Goal: Task Accomplishment & Management: Complete application form

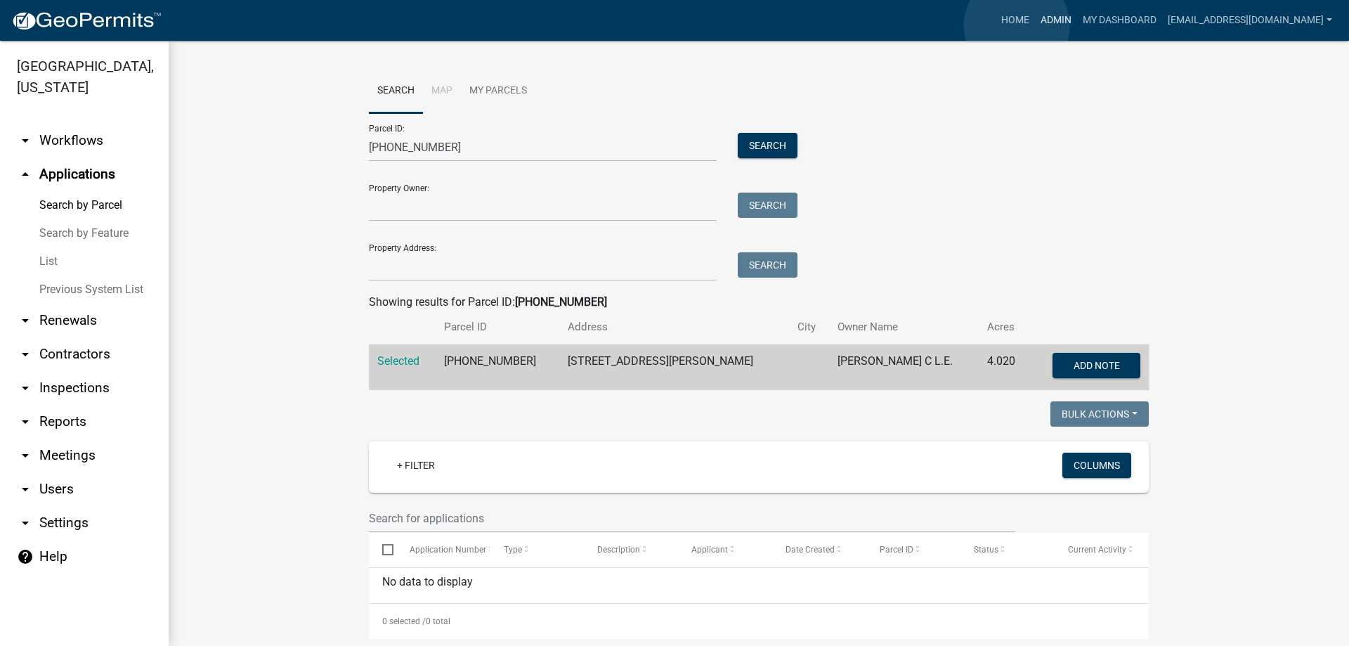
click at [1035, 25] on link "Admin" at bounding box center [1056, 20] width 42 height 27
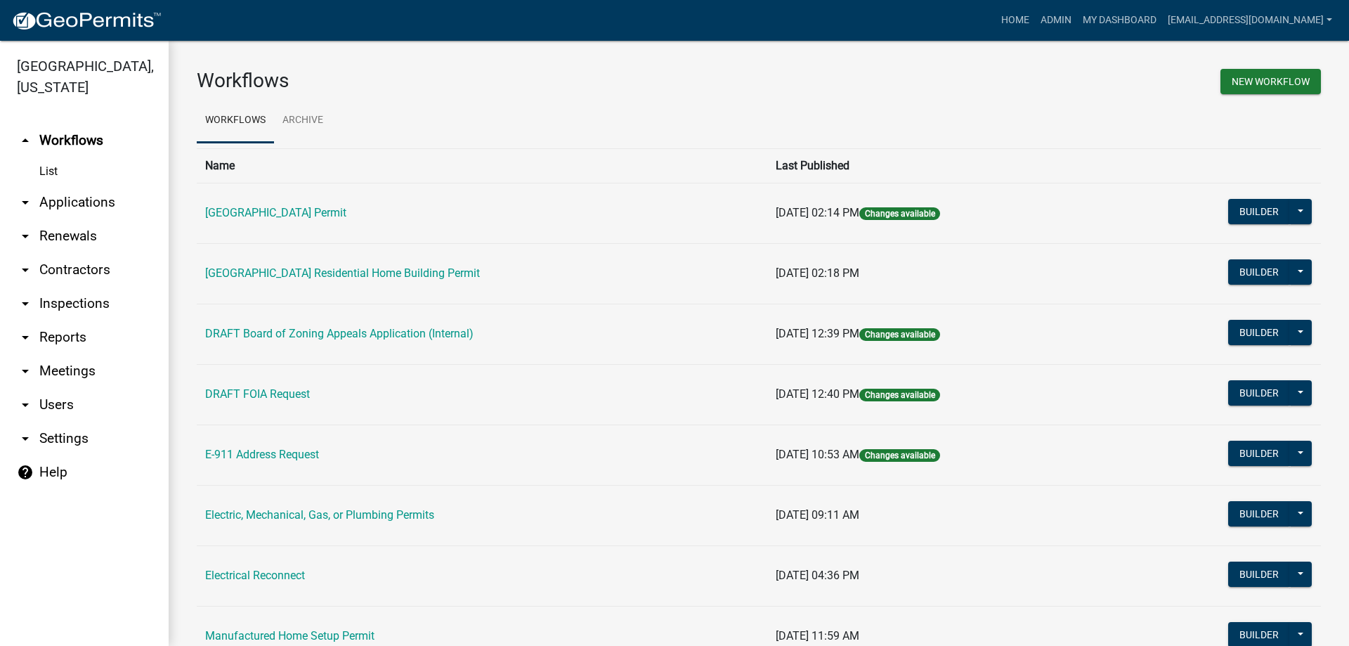
click at [89, 202] on link "arrow_drop_down Applications" at bounding box center [84, 203] width 169 height 34
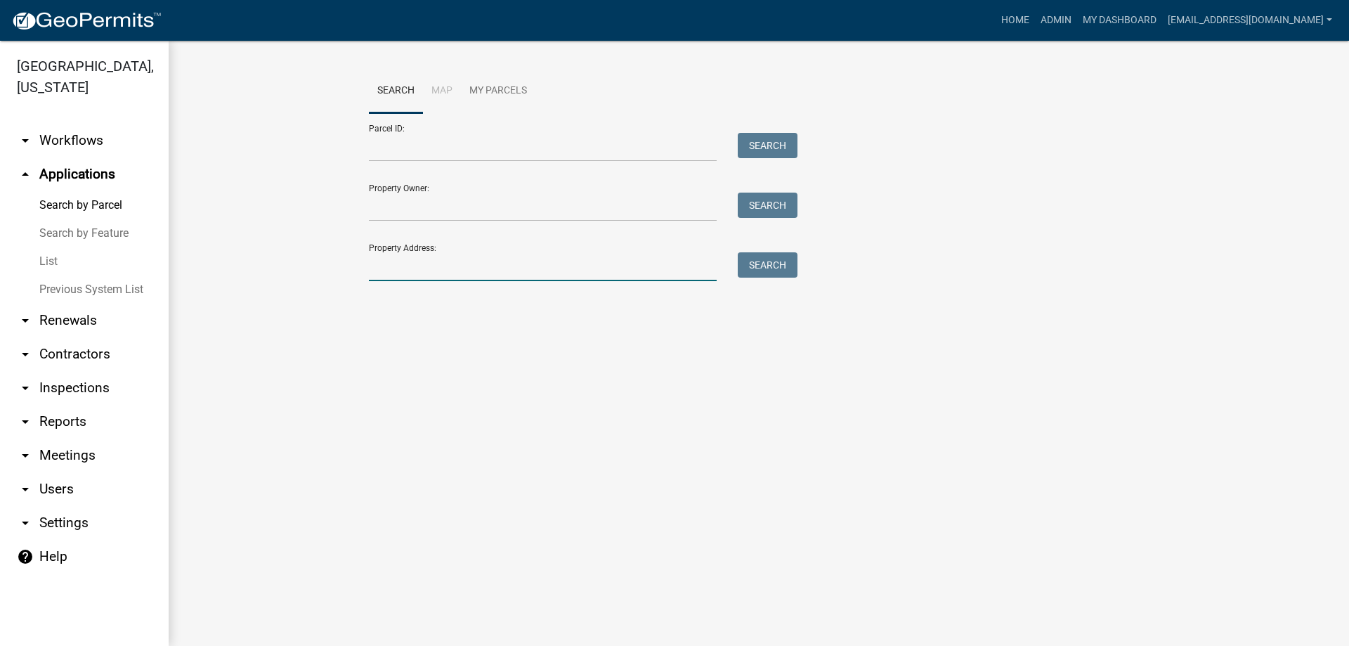
click at [400, 266] on input "Property Address:" at bounding box center [543, 266] width 348 height 29
type input "476 brownlee"
click at [786, 263] on button "Search" at bounding box center [768, 264] width 60 height 25
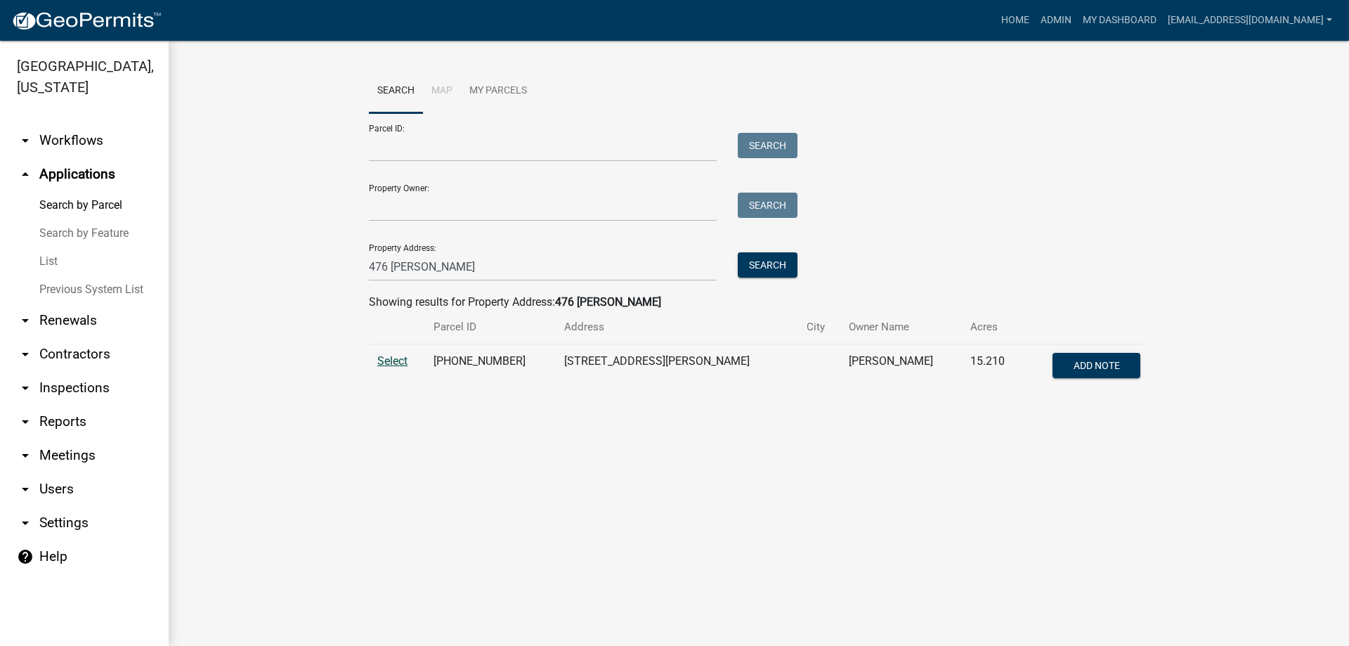
click at [408, 365] on span "Select" at bounding box center [392, 360] width 30 height 13
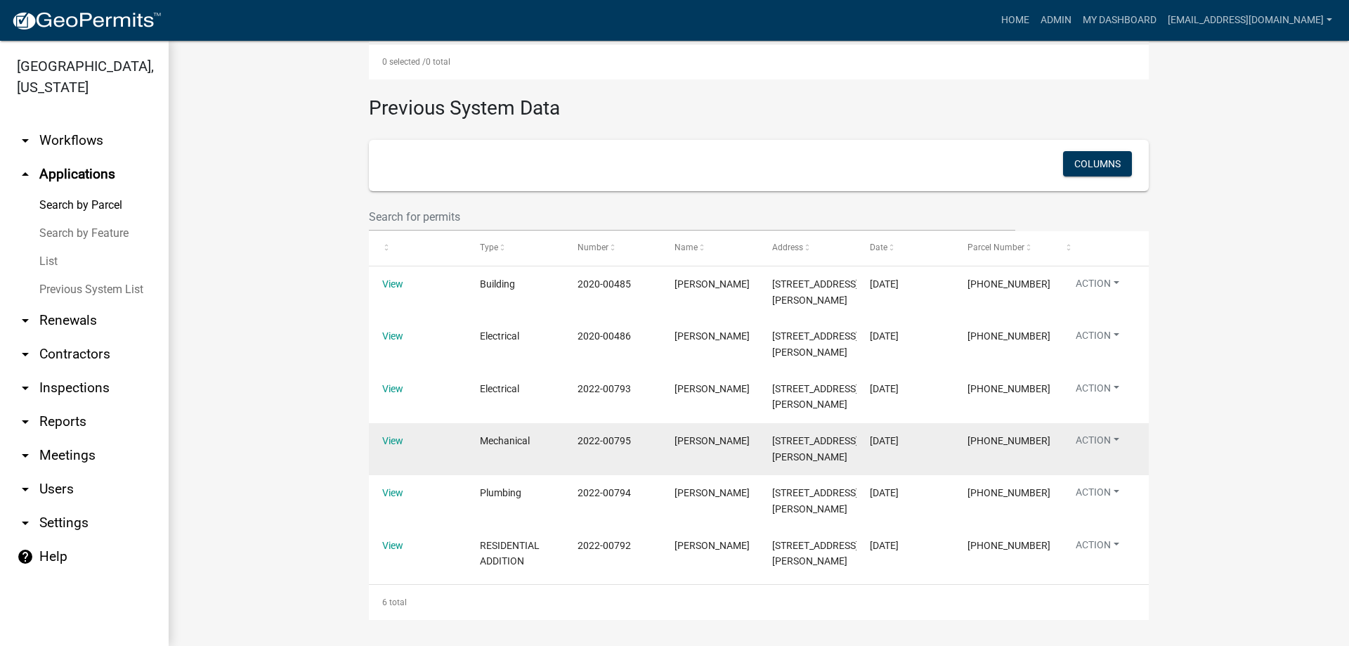
scroll to position [561, 0]
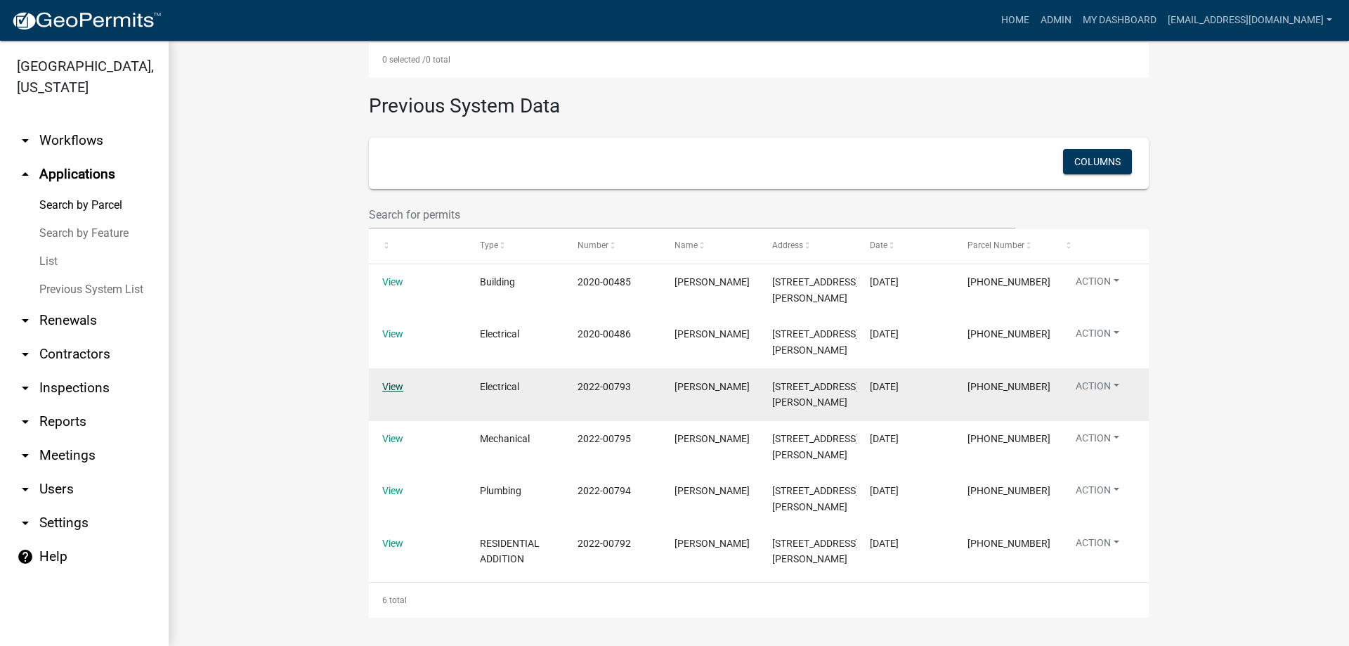
click at [382, 389] on link "View" at bounding box center [392, 386] width 21 height 11
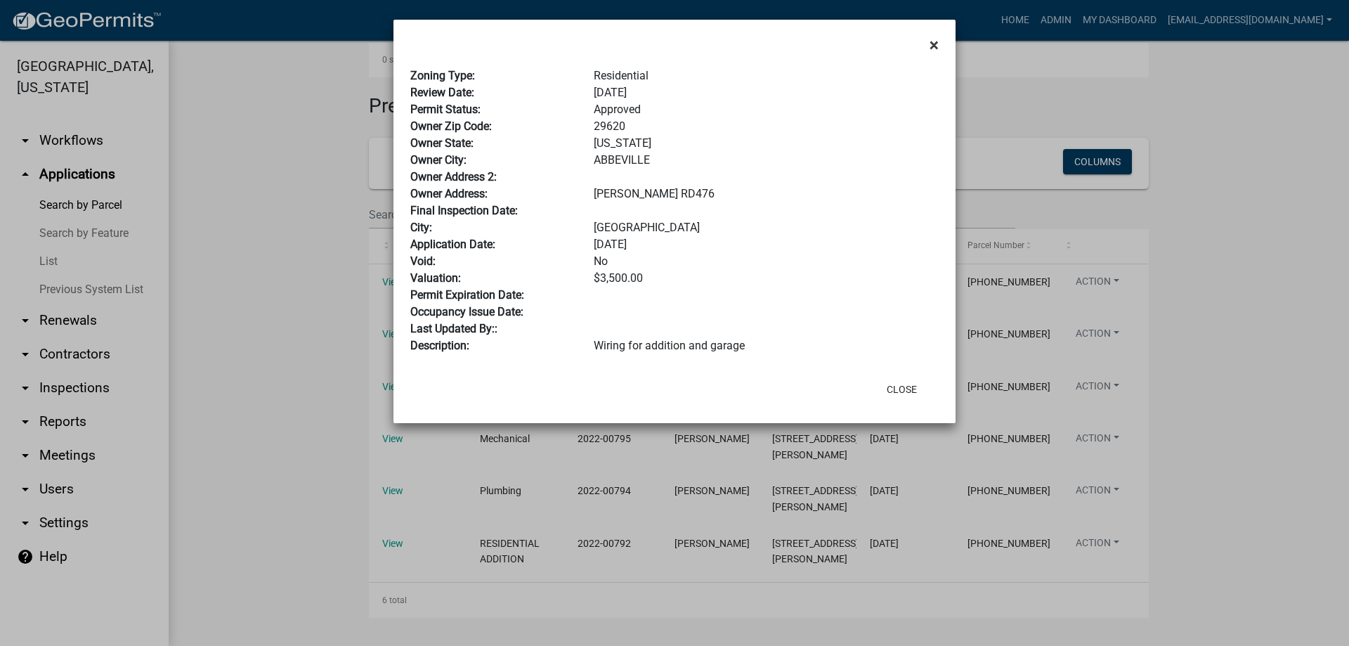
click at [932, 39] on span "×" at bounding box center [934, 45] width 9 height 20
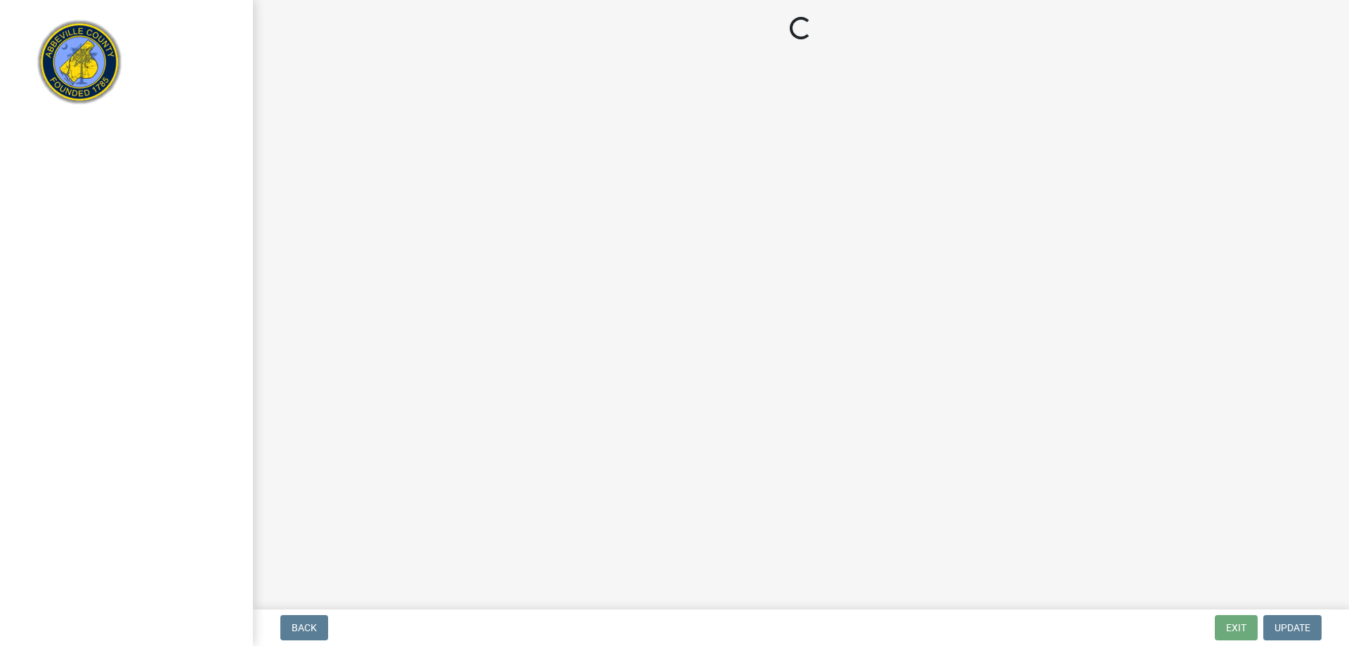
select select "3: 3"
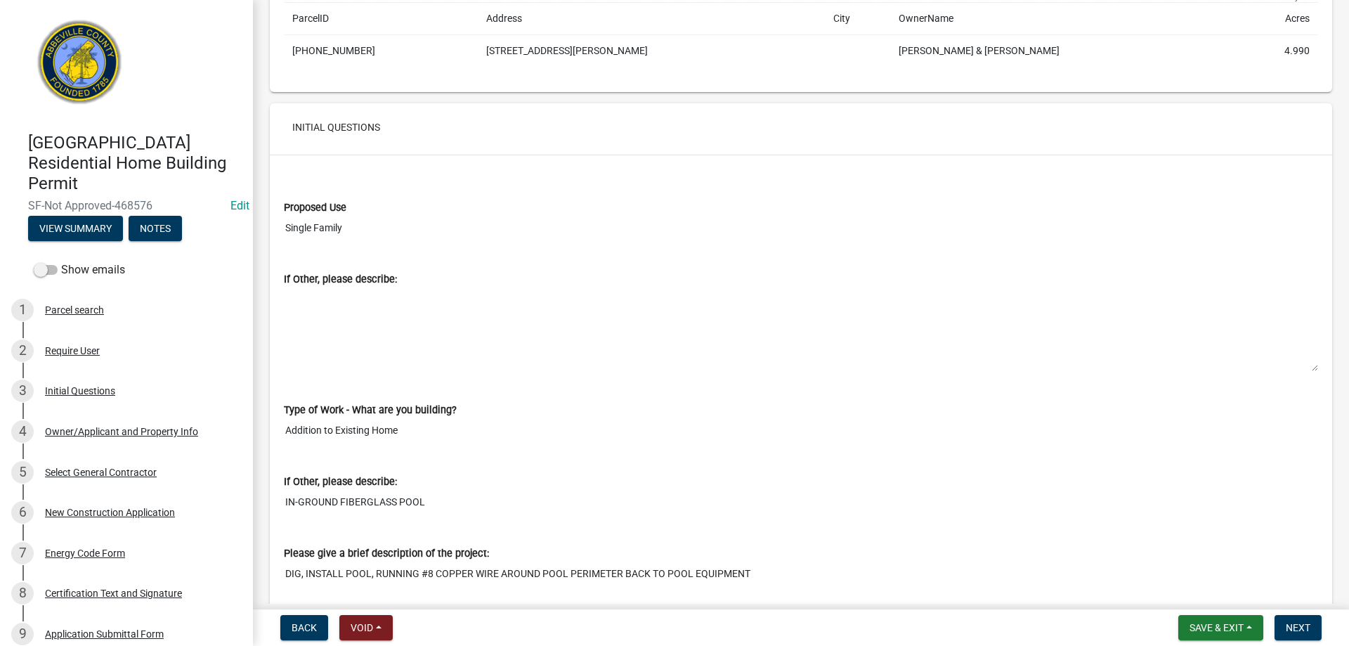
scroll to position [492, 0]
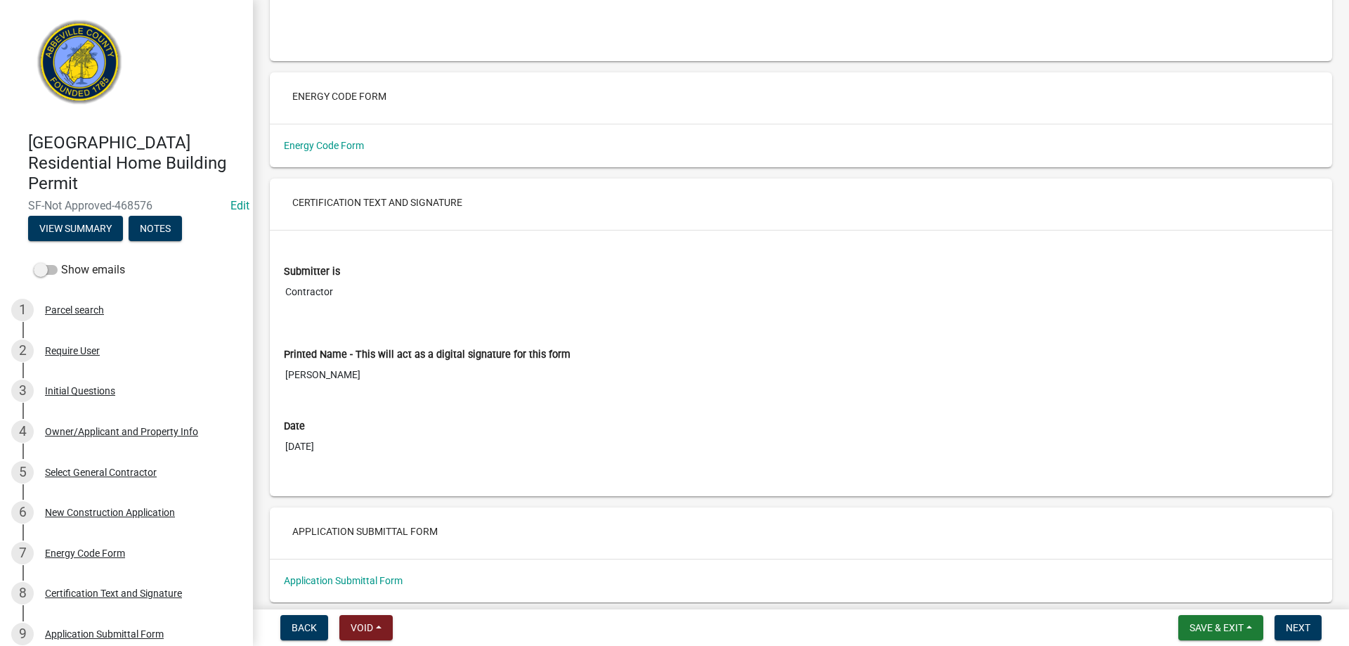
scroll to position [4621, 0]
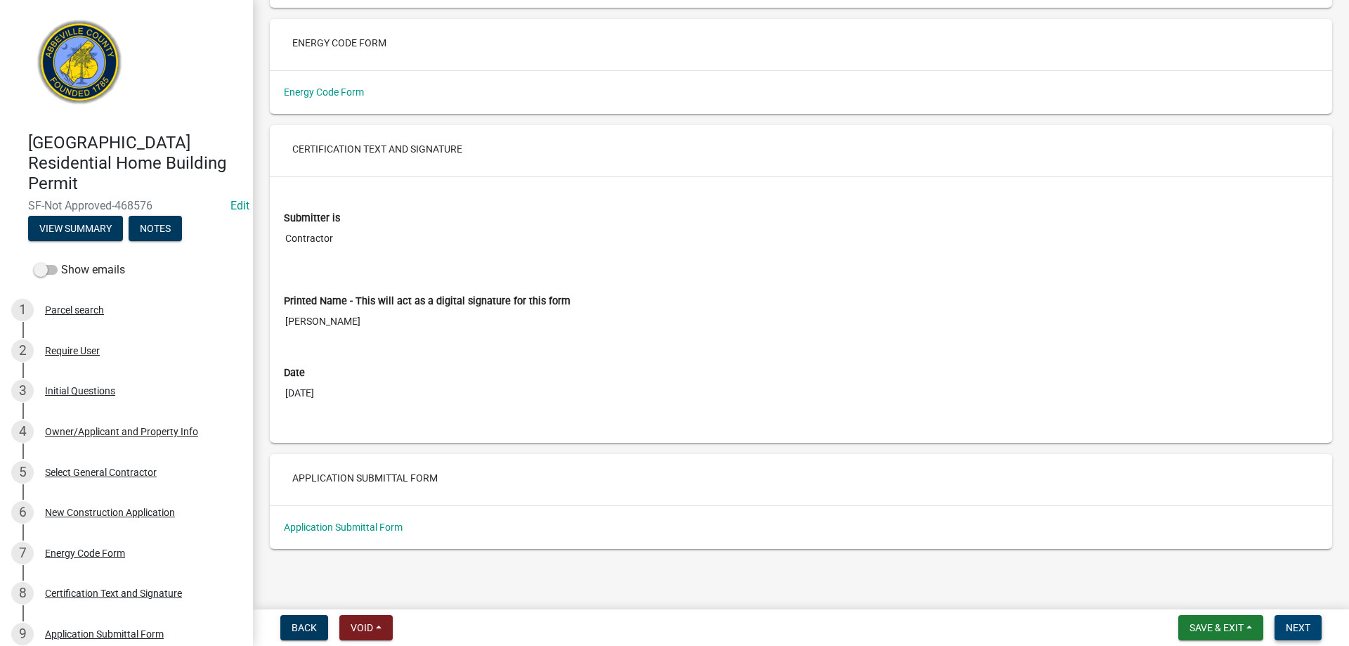
drag, startPoint x: 1294, startPoint y: 627, endPoint x: 467, endPoint y: 378, distance: 863.6
click at [466, 382] on wm-app "[GEOGRAPHIC_DATA] Residential Home Building Permit SF-Not Approved-468576 Edit …" at bounding box center [674, 323] width 1349 height 646
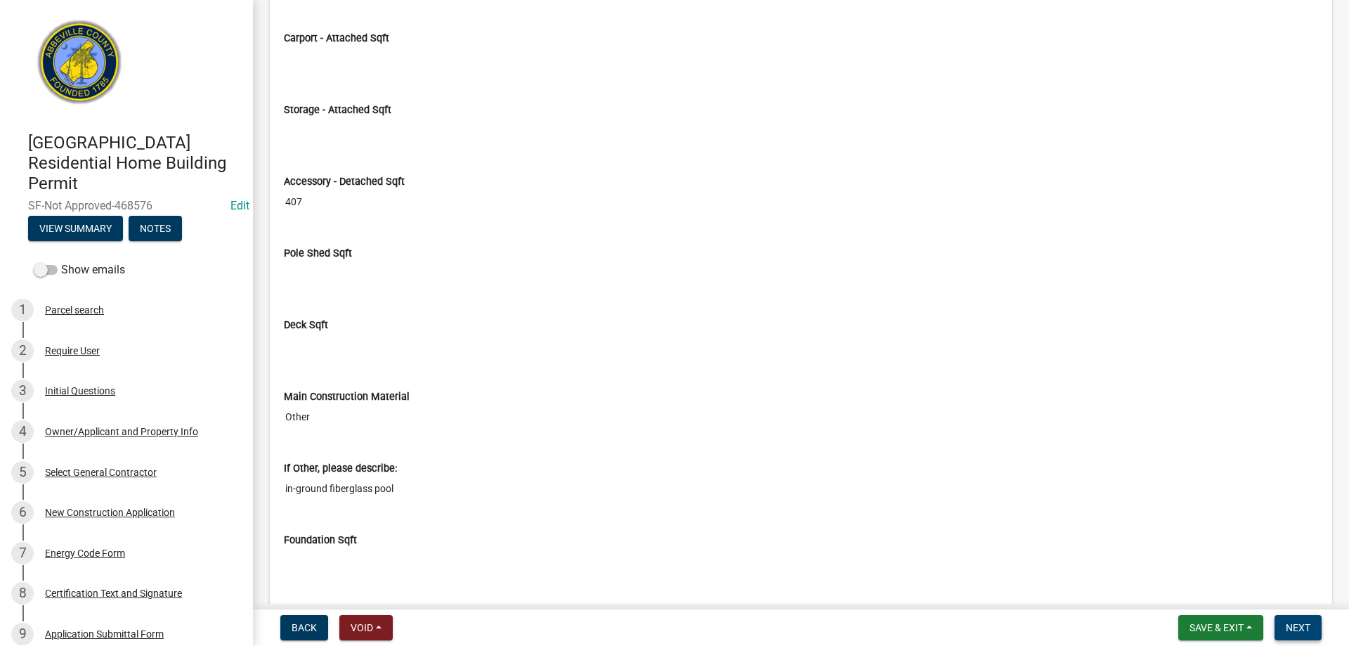
scroll to position [3496, 0]
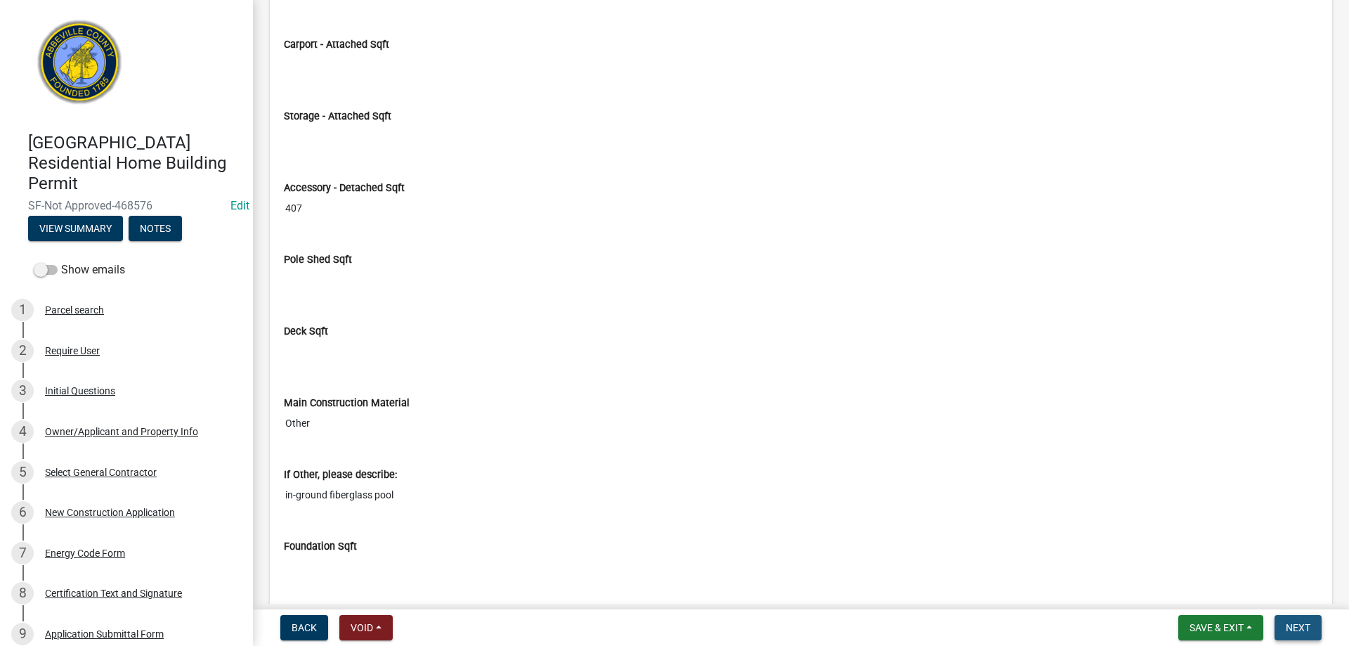
click at [1287, 620] on button "Next" at bounding box center [1298, 627] width 47 height 25
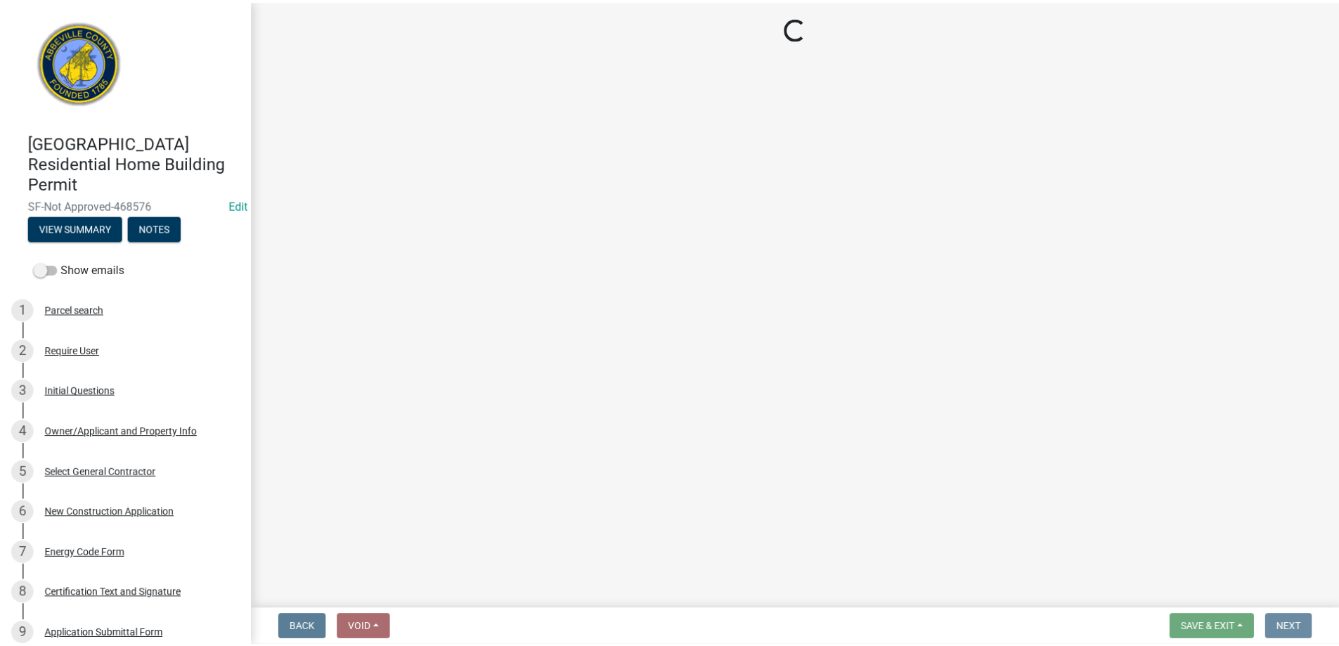
scroll to position [0, 0]
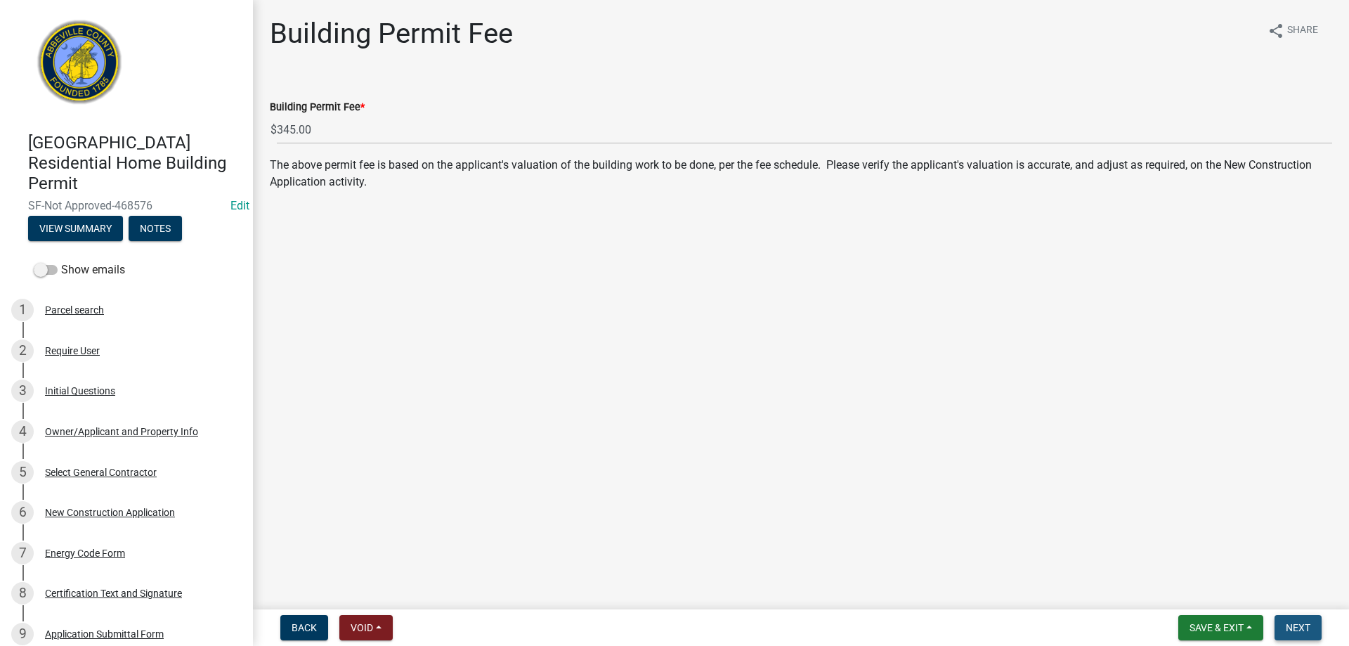
click at [1301, 631] on span "Next" at bounding box center [1298, 627] width 25 height 11
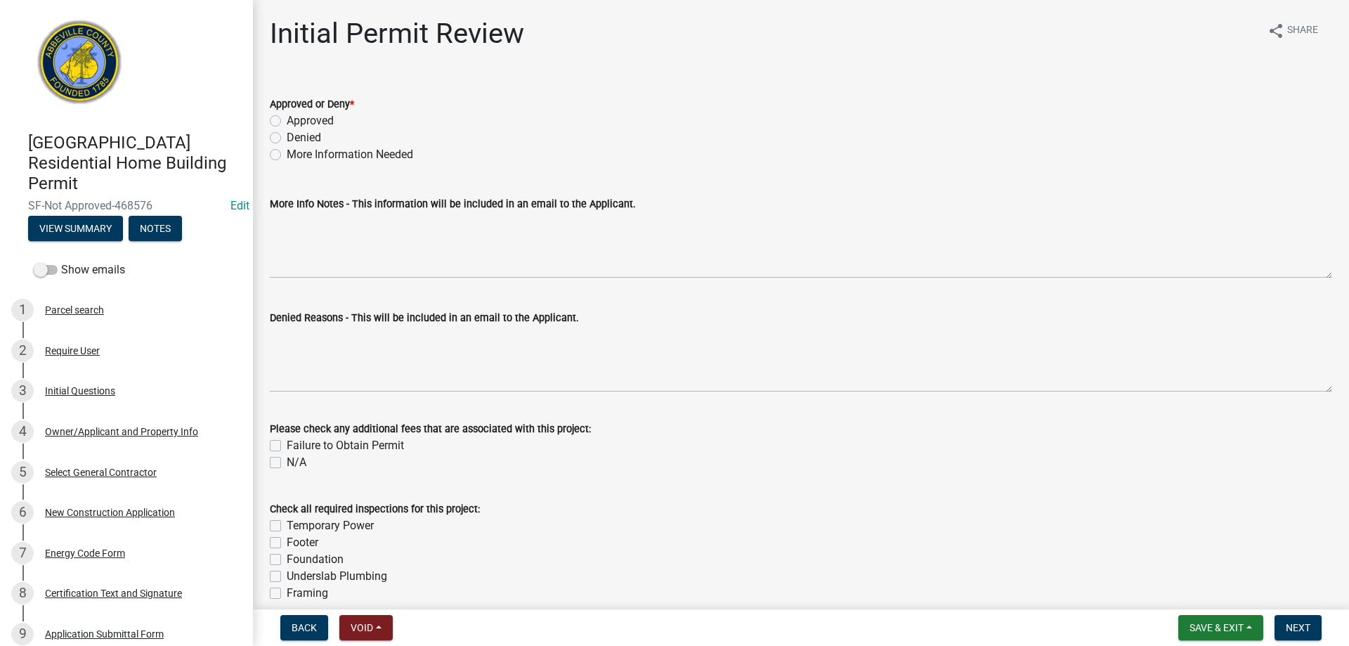
click at [281, 141] on div "Denied" at bounding box center [801, 137] width 1062 height 17
click at [287, 138] on label "Denied" at bounding box center [304, 137] width 34 height 17
click at [287, 138] on input "Denied" at bounding box center [291, 133] width 9 height 9
radio input "true"
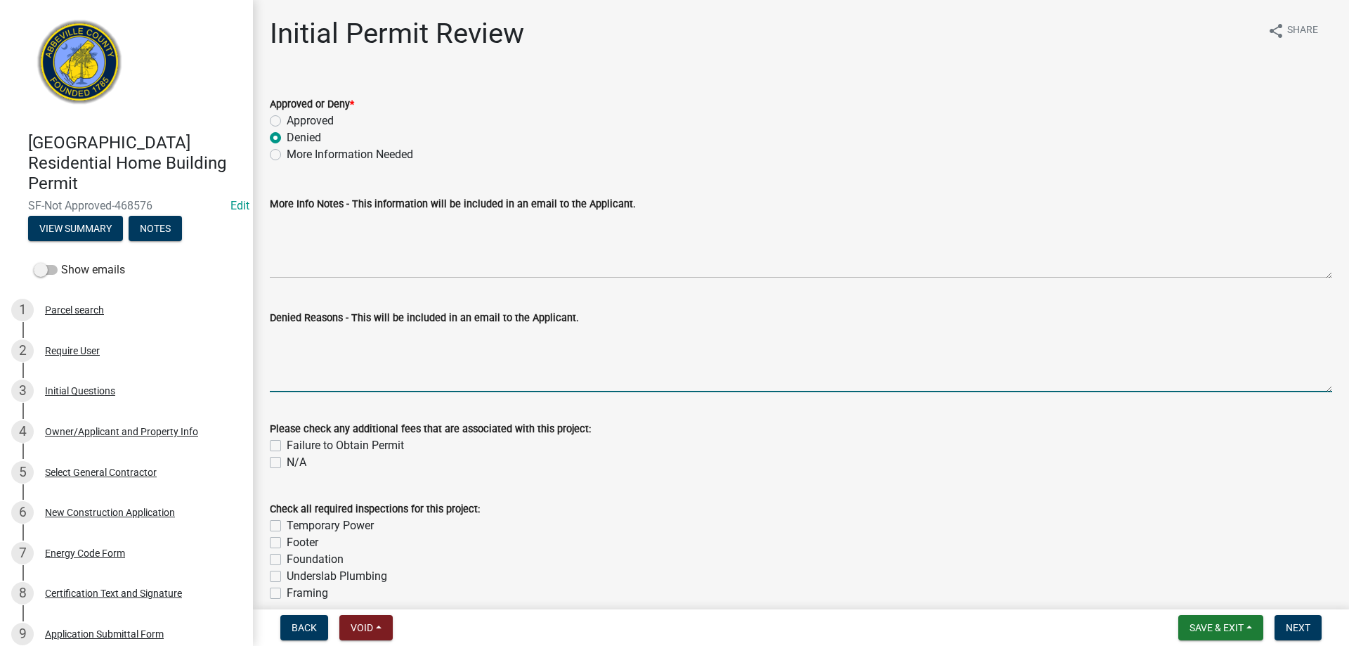
click at [315, 367] on textarea "Denied Reasons - This will be included in an email to the Applicant." at bounding box center [801, 359] width 1062 height 66
type textarea "T"
type textarea "Please complete the [GEOGRAPHIC_DATA] Permit for the pool."
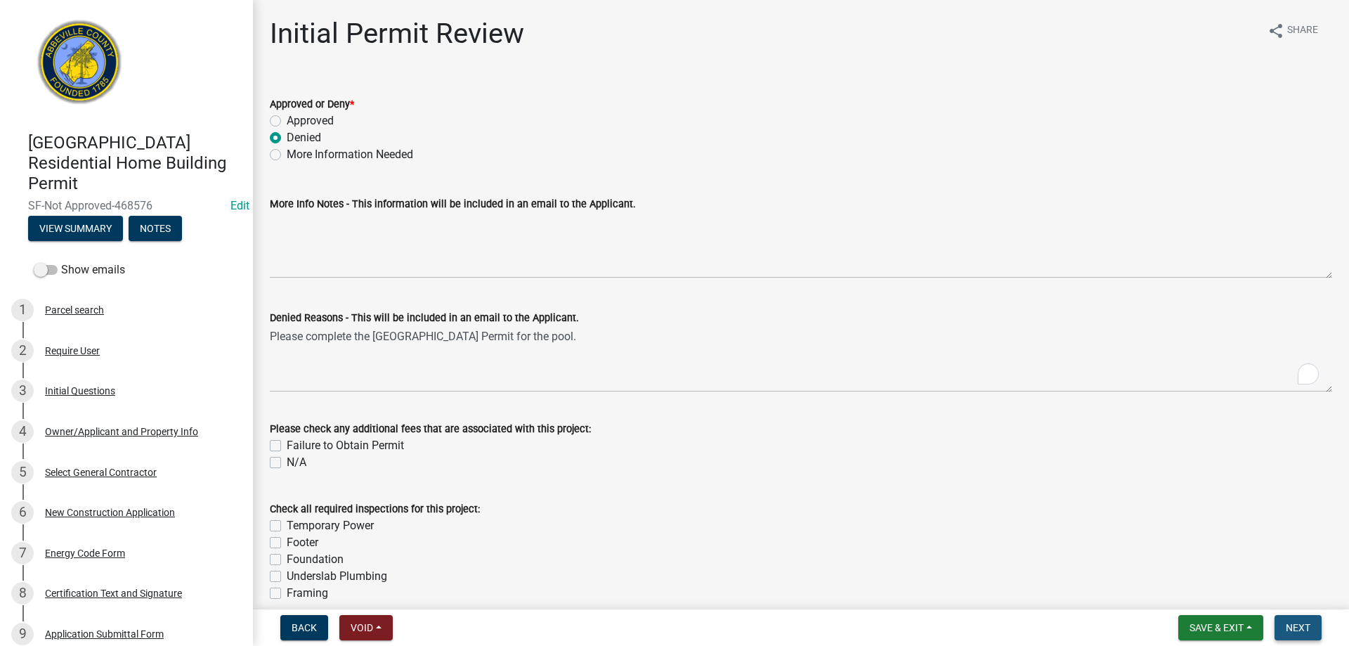
click at [1293, 622] on span "Next" at bounding box center [1298, 627] width 25 height 11
